Goal: Transaction & Acquisition: Purchase product/service

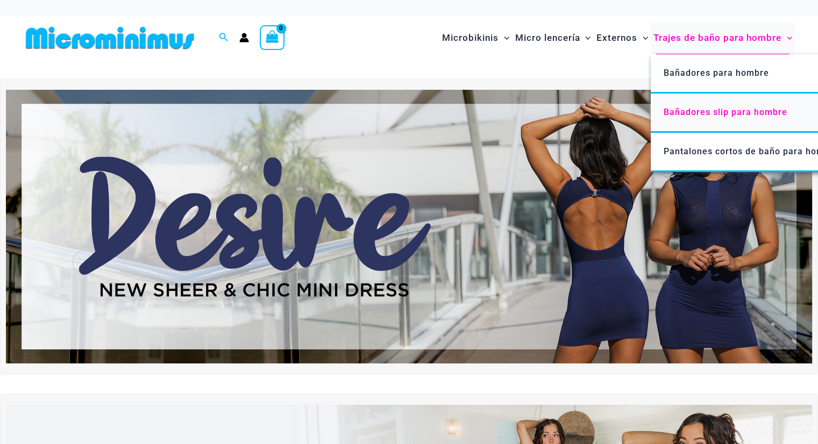
type input "**********"
click at [740, 113] on font "Bañadores slip para hombre" at bounding box center [726, 112] width 124 height 10
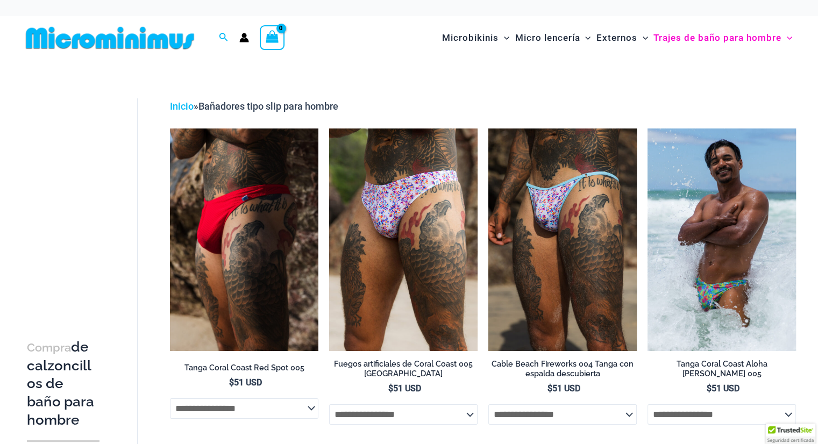
type input "**********"
